Goal: Task Accomplishment & Management: Manage account settings

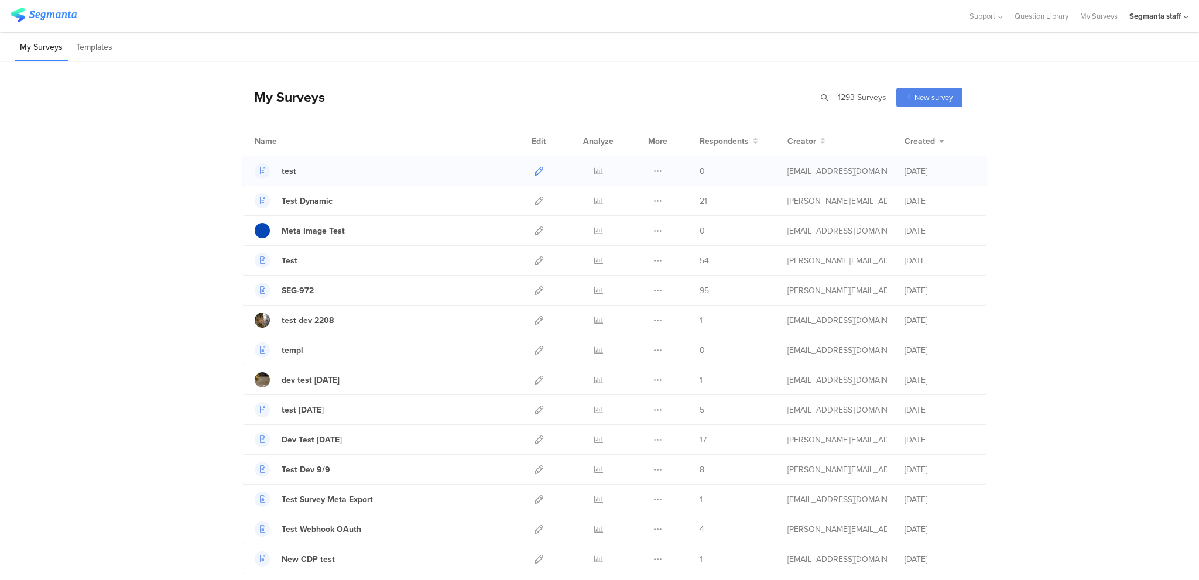
click at [535, 167] on icon at bounding box center [539, 171] width 9 height 9
drag, startPoint x: 1127, startPoint y: 6, endPoint x: 1142, endPoint y: 10, distance: 15.1
click at [1128, 6] on div "Support Help Center Live Chat Question Library My Surveys Segmanta staff ACCOUN…" at bounding box center [1072, 16] width 231 height 32
click at [1147, 11] on div "Segmanta staff" at bounding box center [1155, 16] width 52 height 11
click at [1179, 75] on icon at bounding box center [1179, 76] width 7 height 7
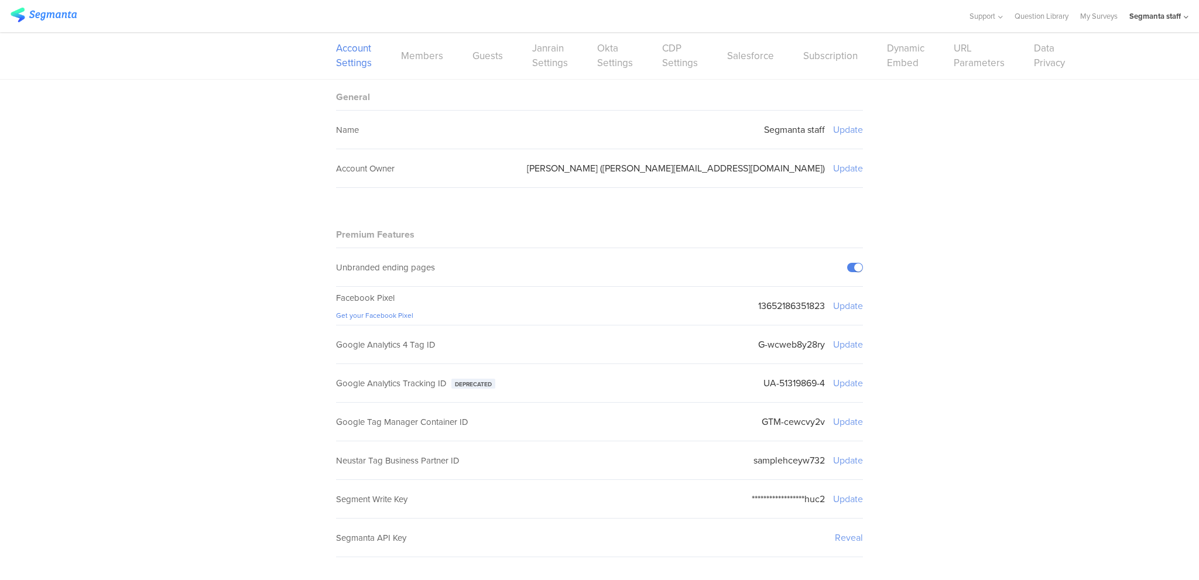
click at [874, 49] on div "Account Settings Members Guests Janrain Settings Okta Settings CDP Settings Sal…" at bounding box center [599, 55] width 1199 height 47
click at [887, 47] on link "Dynamic Embed" at bounding box center [905, 55] width 37 height 29
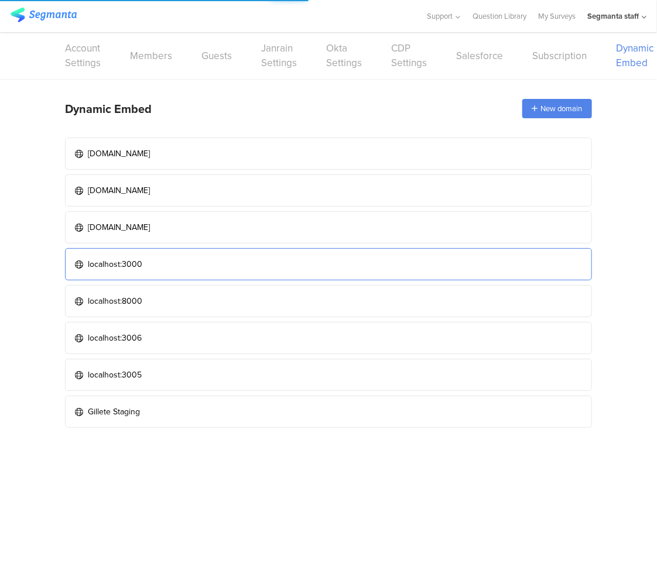
click at [166, 274] on link "localhost:3000" at bounding box center [328, 264] width 527 height 32
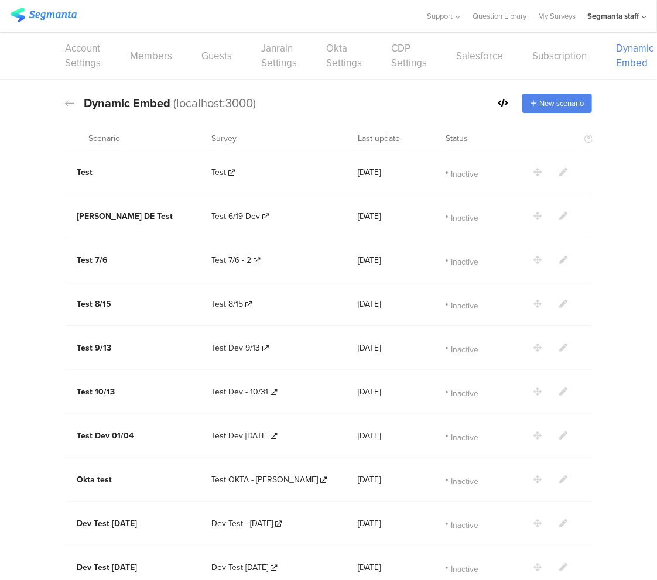
click at [535, 221] on section at bounding box center [568, 216] width 71 height 12
click at [533, 170] on icon at bounding box center [537, 172] width 8 height 8
click at [533, 166] on section at bounding box center [568, 172] width 71 height 12
click at [68, 99] on icon at bounding box center [69, 103] width 9 height 11
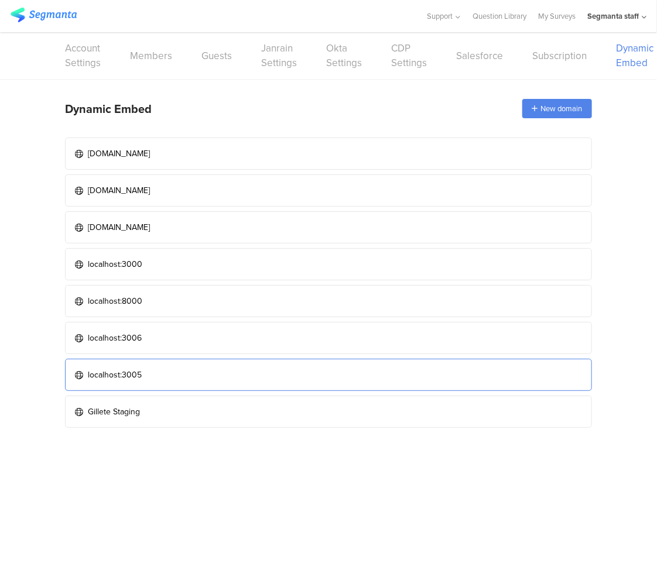
click at [314, 376] on link "localhost:3005" at bounding box center [328, 375] width 527 height 32
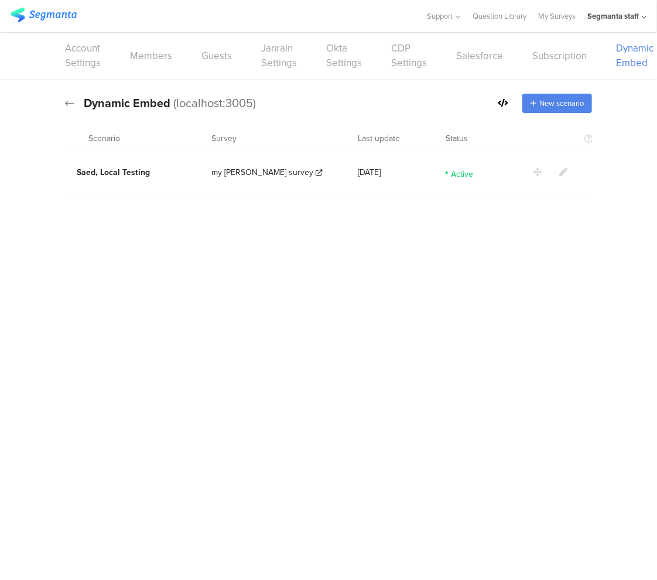
click at [67, 104] on icon at bounding box center [69, 103] width 9 height 11
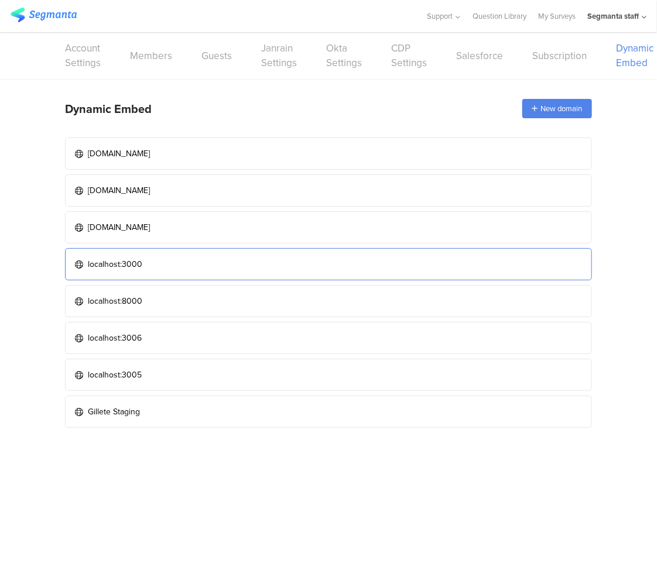
click at [405, 262] on link "localhost:3000" at bounding box center [328, 264] width 527 height 32
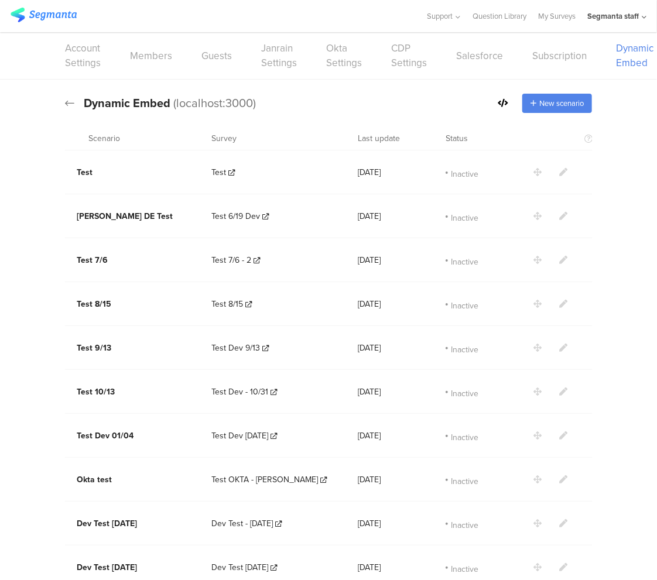
click at [66, 100] on icon at bounding box center [69, 103] width 9 height 11
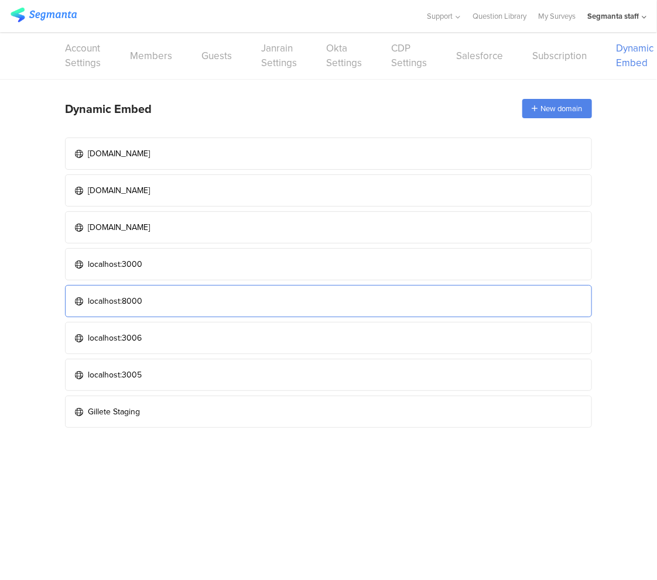
click at [238, 296] on link "localhost:8000" at bounding box center [328, 301] width 527 height 32
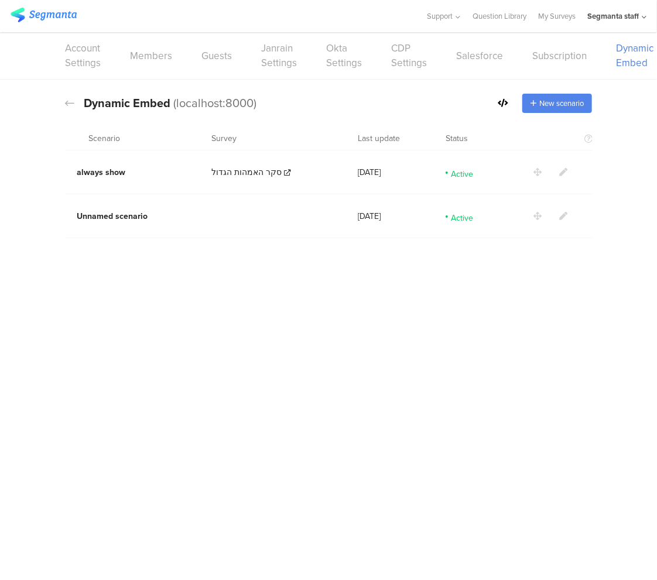
click at [532, 174] on div "Active" at bounding box center [490, 172] width 88 height 35
click at [73, 101] on icon at bounding box center [69, 103] width 9 height 11
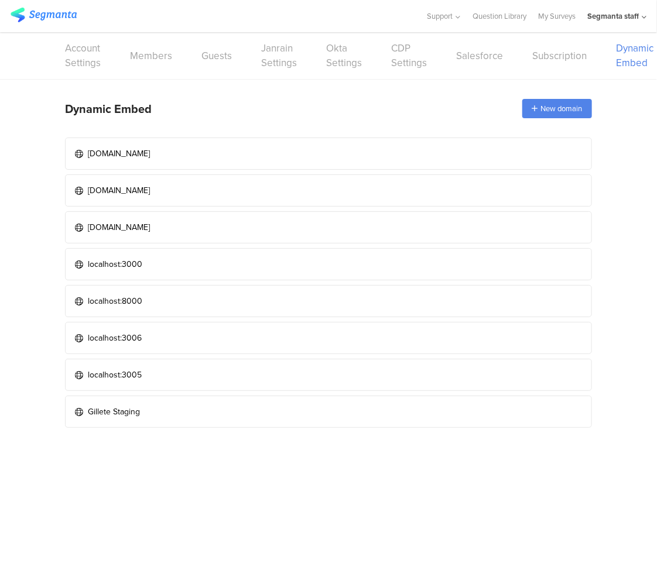
click at [626, 15] on div "Segmanta staff" at bounding box center [613, 16] width 52 height 11
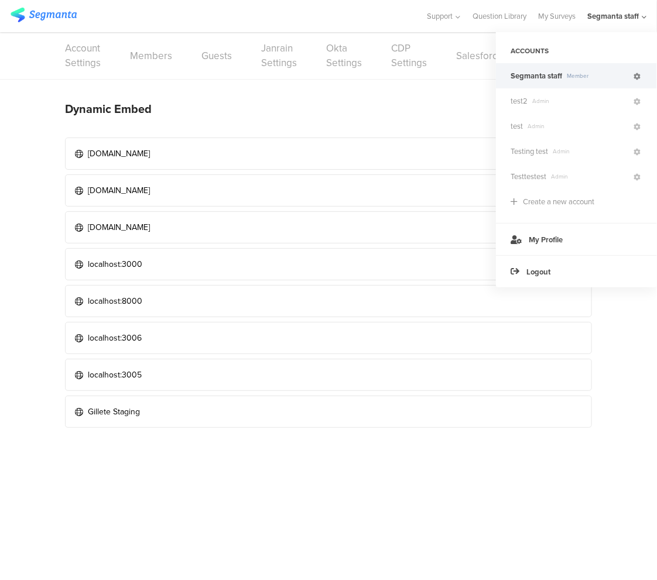
click at [636, 74] on icon at bounding box center [636, 76] width 7 height 7
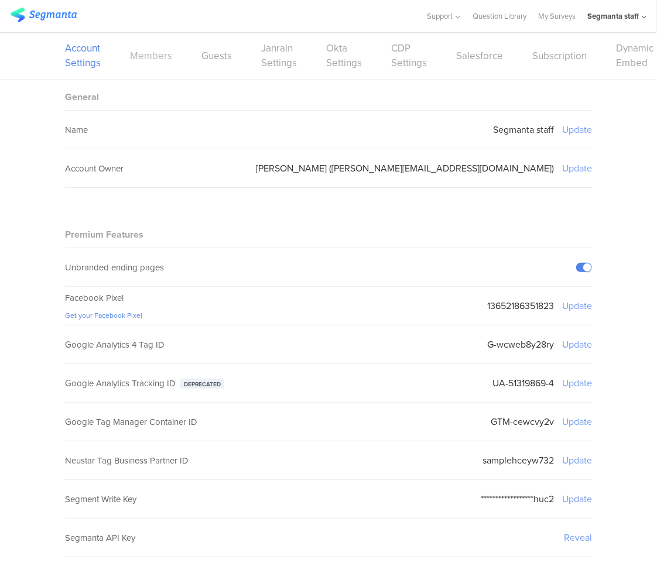
click at [148, 52] on link "Members" at bounding box center [151, 56] width 42 height 15
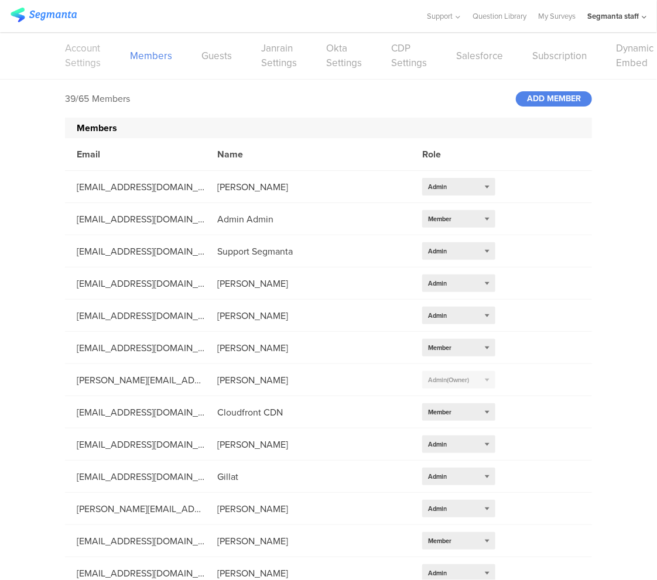
click at [78, 57] on link "Account Settings" at bounding box center [83, 55] width 36 height 29
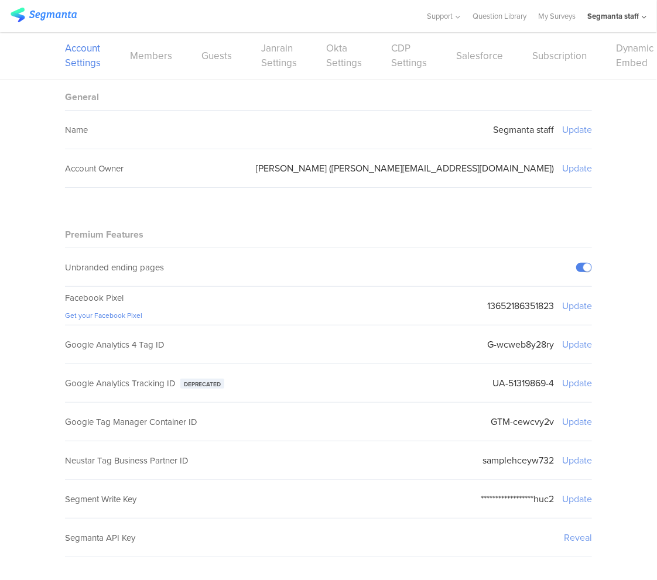
click at [68, 16] on img at bounding box center [44, 15] width 66 height 15
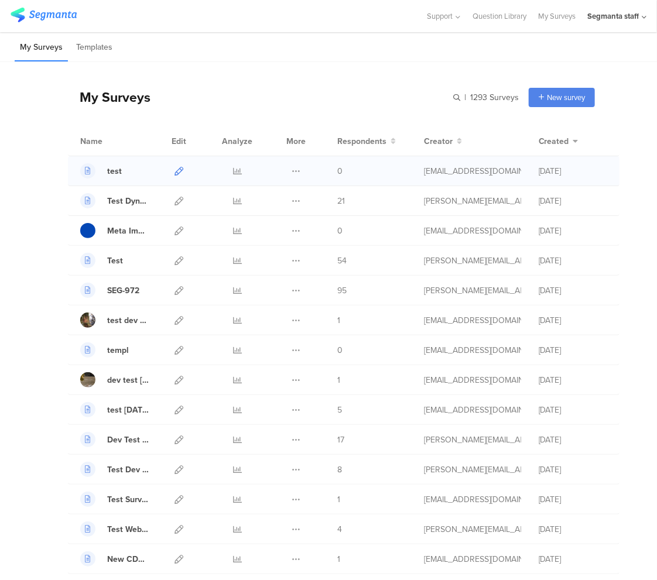
click at [179, 170] on icon at bounding box center [178, 171] width 9 height 9
click at [179, 167] on icon at bounding box center [178, 171] width 9 height 9
click at [393, 75] on div "My Surveys | 1293 Surveys New survey Start from scratch Choose from templates" at bounding box center [331, 97] width 527 height 47
